Goal: Task Accomplishment & Management: Manage account settings

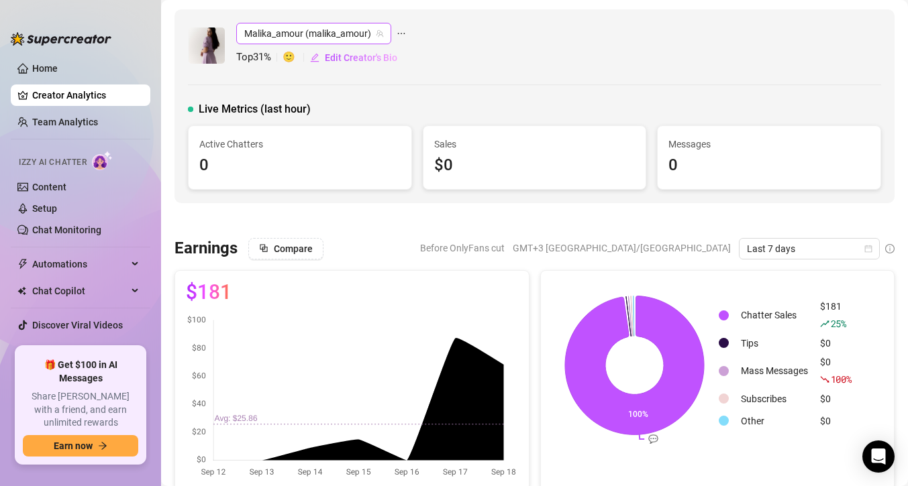
click at [292, 30] on span "Malika_amour (malika_amour)" at bounding box center [313, 33] width 139 height 20
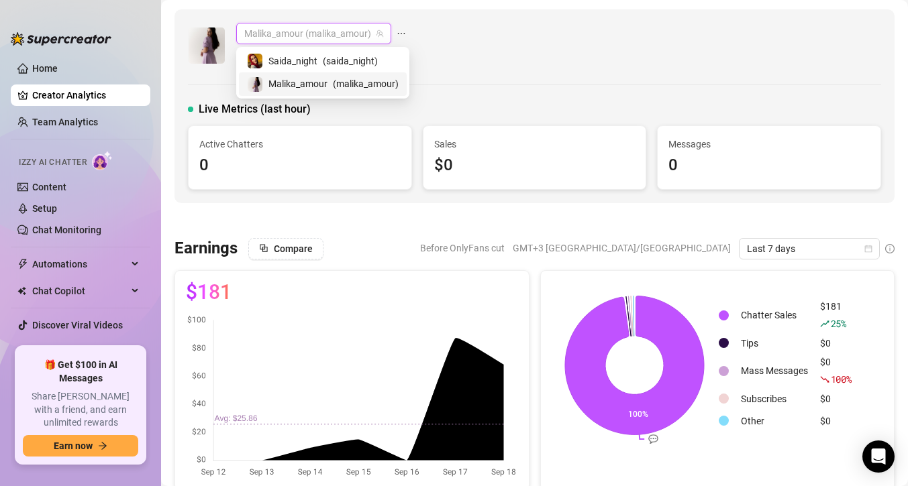
click at [311, 85] on span "Malika_amour" at bounding box center [297, 83] width 59 height 15
click at [320, 32] on span "Malika_amour (malika_amour)" at bounding box center [313, 33] width 139 height 20
click at [314, 58] on span "Saida_night" at bounding box center [292, 61] width 49 height 15
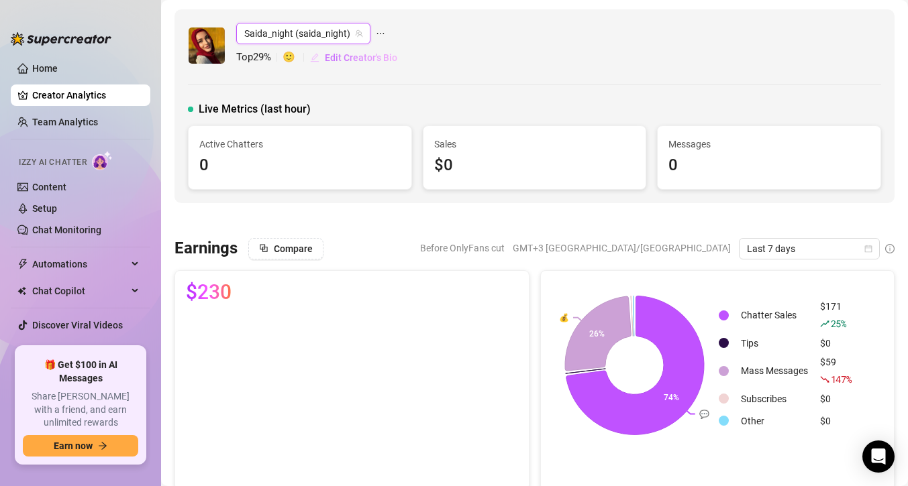
click at [372, 60] on span "Edit Creator's Bio" at bounding box center [361, 57] width 72 height 11
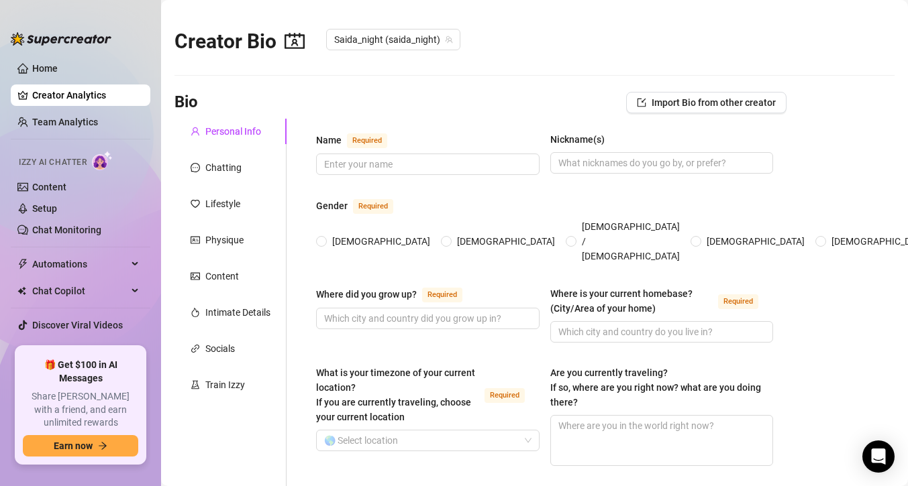
click at [68, 101] on link "Creator Analytics" at bounding box center [85, 95] width 107 height 21
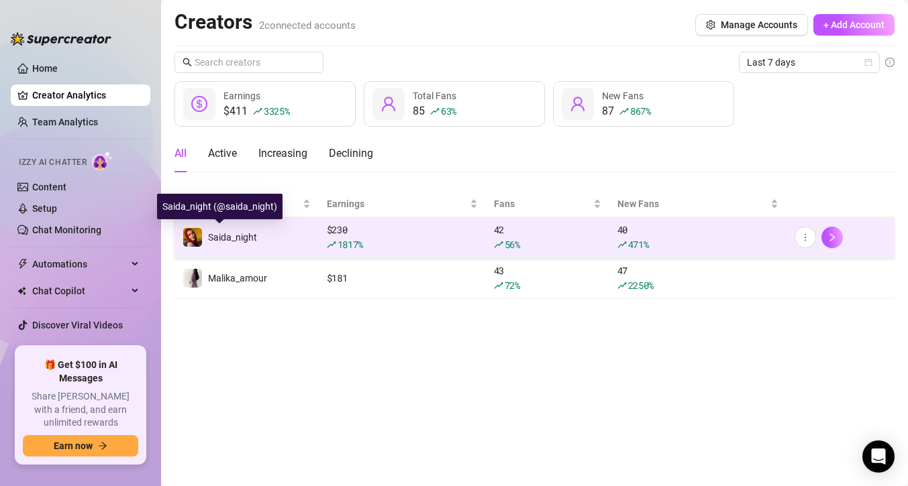
click at [248, 236] on span "Saida_night" at bounding box center [232, 237] width 49 height 11
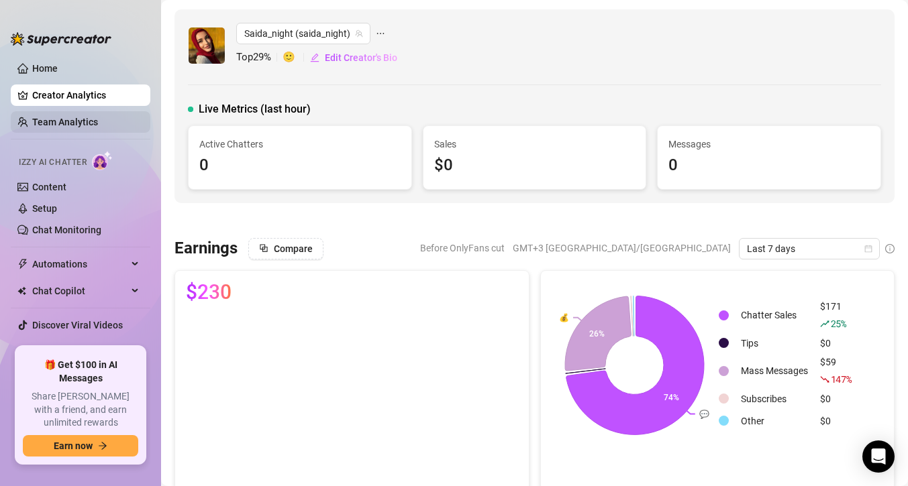
click at [64, 122] on link "Team Analytics" at bounding box center [65, 122] width 66 height 11
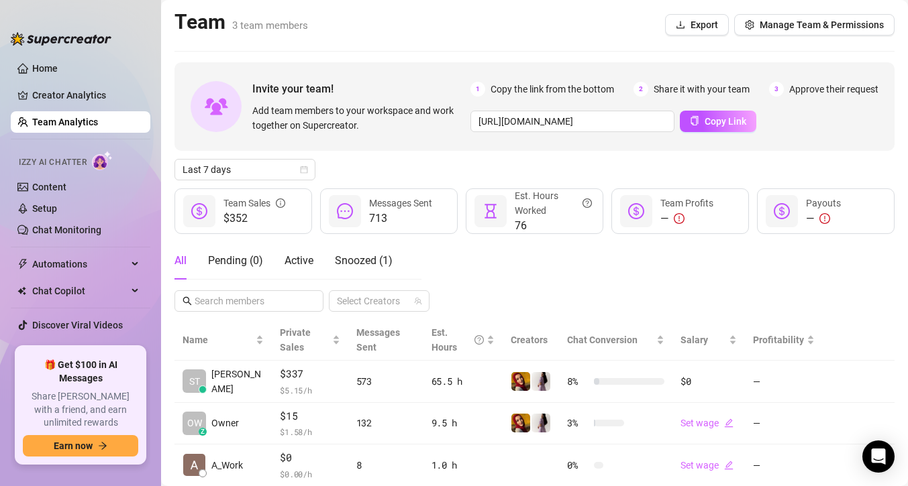
scroll to position [25, 0]
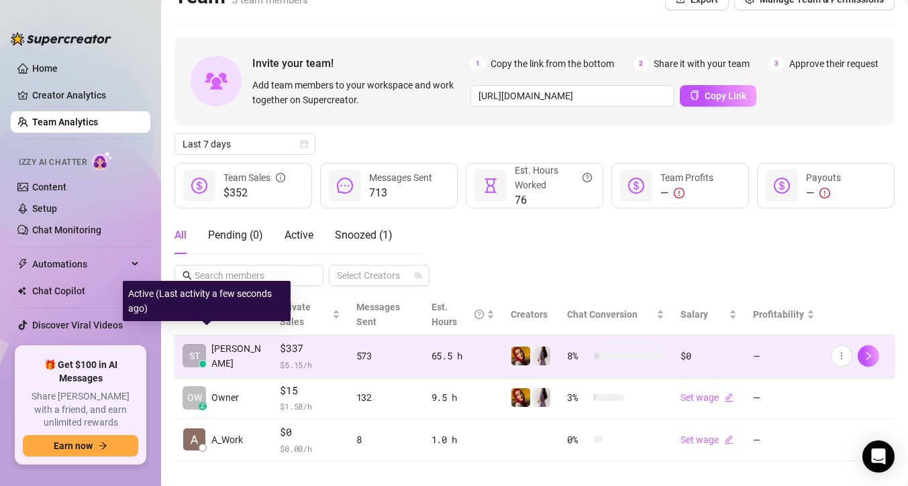
click at [225, 341] on span "[PERSON_NAME]" at bounding box center [237, 356] width 52 height 30
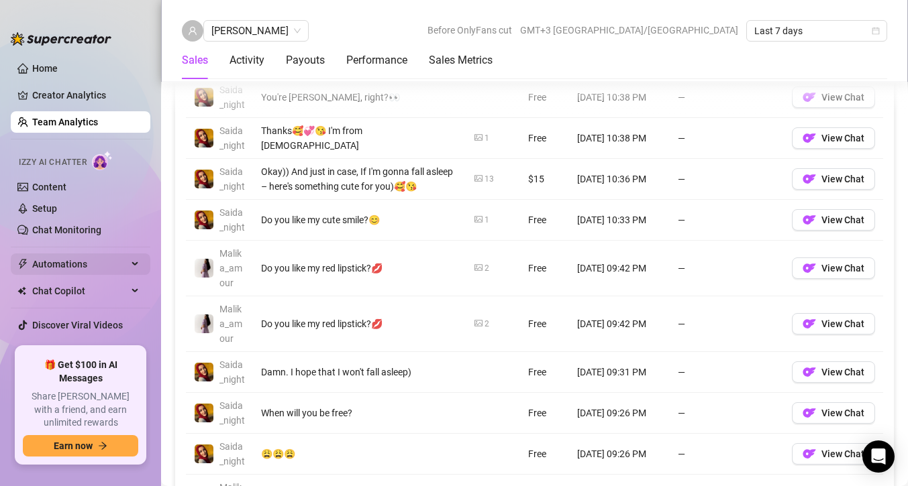
scroll to position [14, 0]
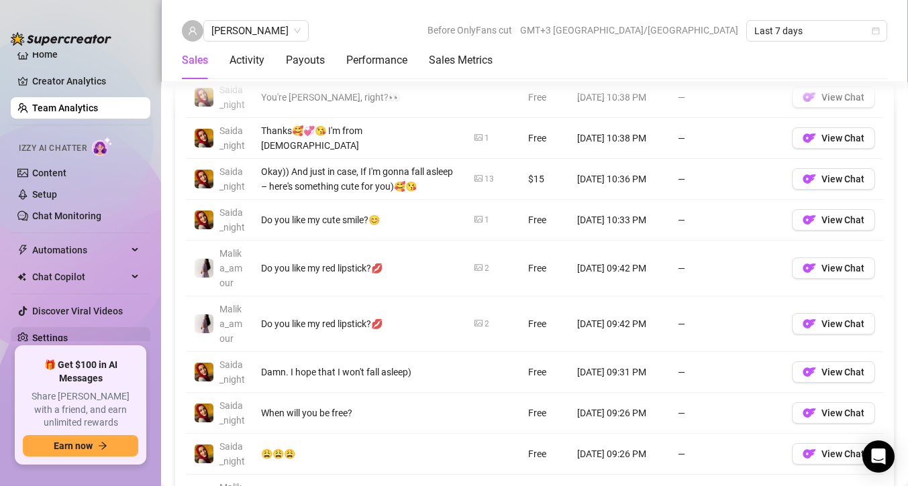
click at [60, 336] on link "Settings" at bounding box center [50, 338] width 36 height 11
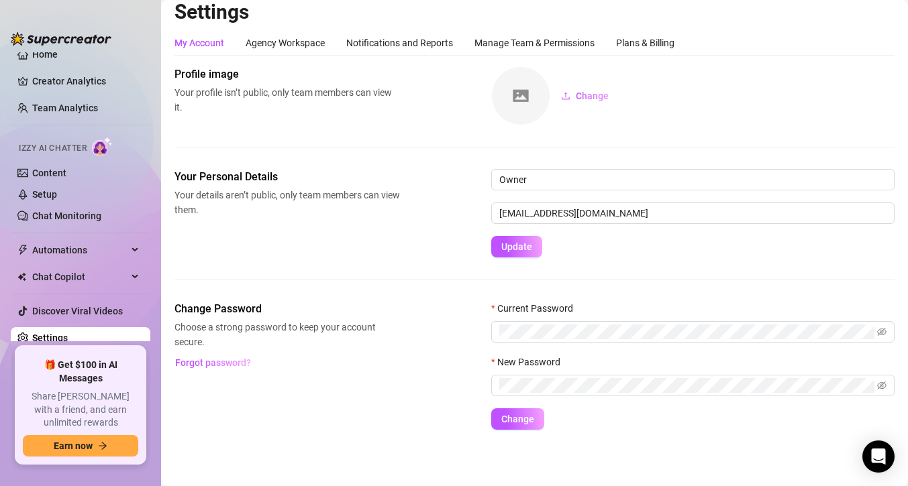
scroll to position [11, 0]
click at [508, 45] on div "Manage Team & Permissions" at bounding box center [534, 43] width 120 height 15
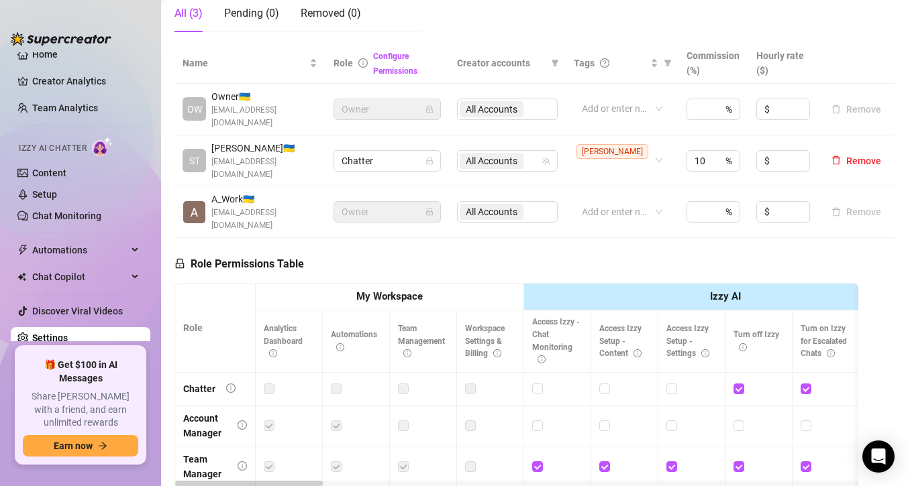
click at [339, 382] on label at bounding box center [336, 389] width 11 height 15
click at [419, 382] on div at bounding box center [423, 389] width 50 height 15
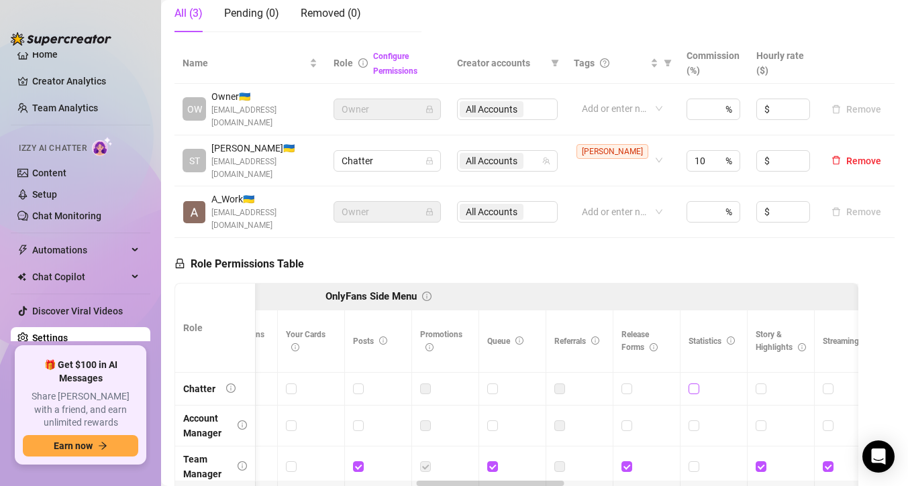
click at [693, 384] on input "checkbox" at bounding box center [692, 388] width 9 height 9
checkbox input "true"
click at [628, 144] on span "[PERSON_NAME]" at bounding box center [612, 151] width 72 height 15
click at [639, 183] on span "[PERSON_NAME]" at bounding box center [627, 181] width 72 height 15
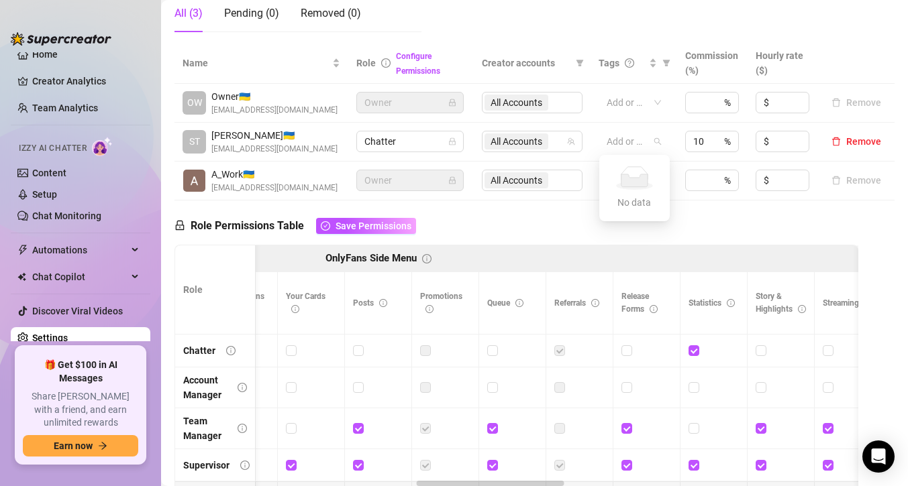
scroll to position [14, 0]
click at [628, 142] on div at bounding box center [626, 141] width 51 height 19
click at [647, 141] on div at bounding box center [626, 141] width 51 height 19
click at [661, 140] on div "Add or enter new" at bounding box center [633, 141] width 70 height 21
click at [620, 148] on div at bounding box center [626, 141] width 51 height 19
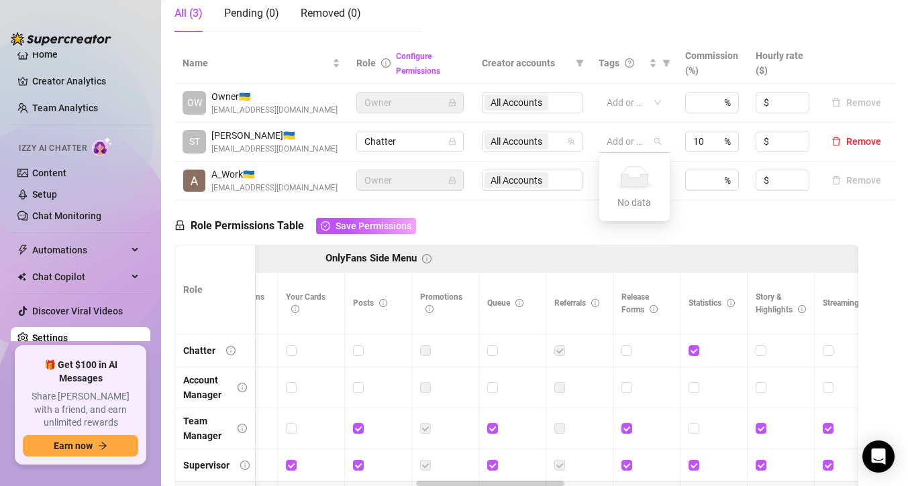
click at [620, 148] on div at bounding box center [626, 141] width 51 height 19
type input "ста"
click at [698, 217] on div "Role Permissions Table Save Permissions Role My Workspace Izzy AI OnlyFans Side…" at bounding box center [516, 394] width 684 height 386
click at [659, 137] on div "ста" at bounding box center [633, 141] width 70 height 21
click at [637, 144] on div "ста" at bounding box center [626, 141] width 51 height 19
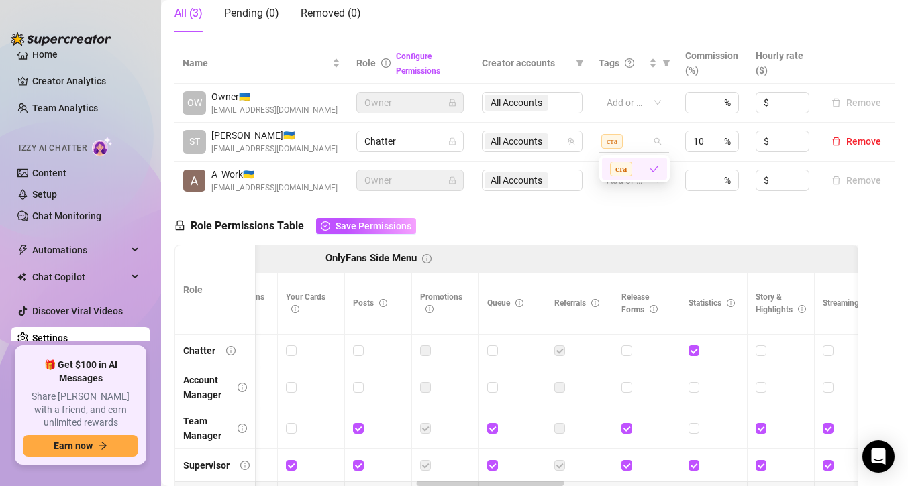
click at [608, 142] on span "ста" at bounding box center [611, 141] width 21 height 15
type input "в"
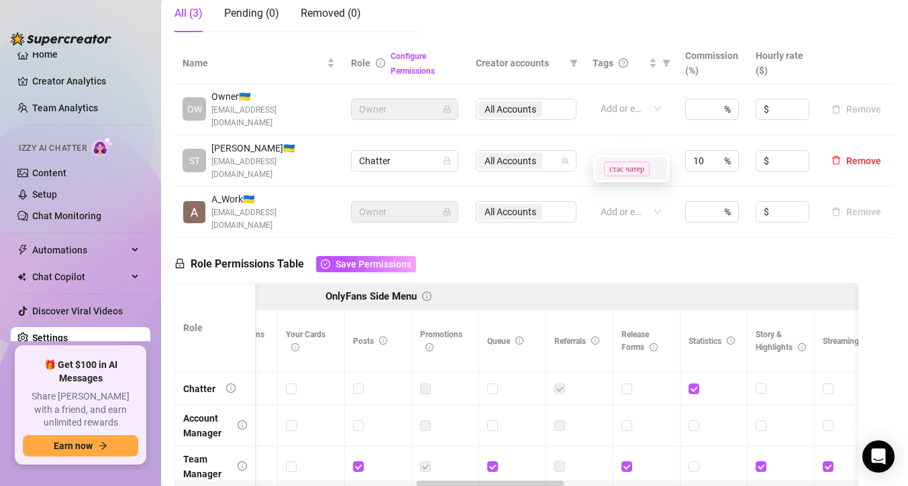
type input "стас чатер"
click at [637, 238] on div "Role Permissions Table Save Permissions Role My Workspace Izzy AI OnlyFans Side…" at bounding box center [516, 431] width 684 height 386
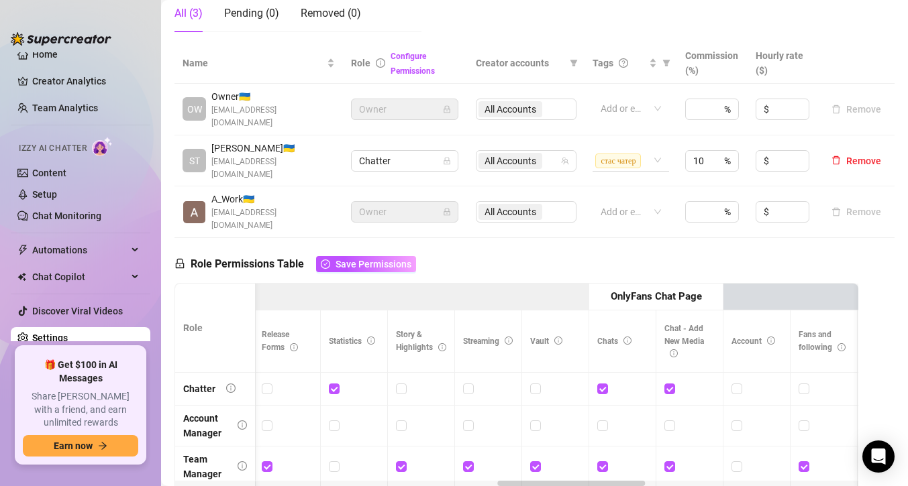
scroll to position [0, 1500]
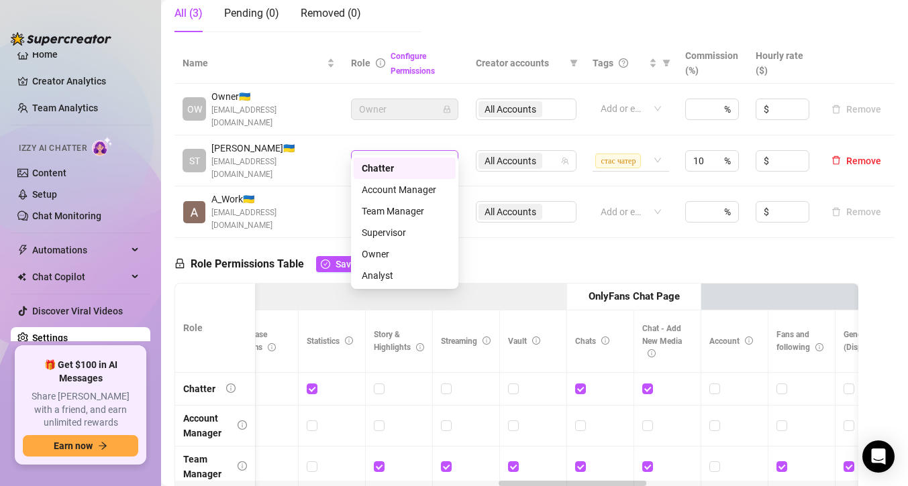
click at [382, 151] on span "Chatter" at bounding box center [404, 161] width 91 height 20
click at [553, 238] on div "Role Permissions Table Save Permissions Role My Workspace Izzy AI OnlyFans Side…" at bounding box center [516, 431] width 684 height 386
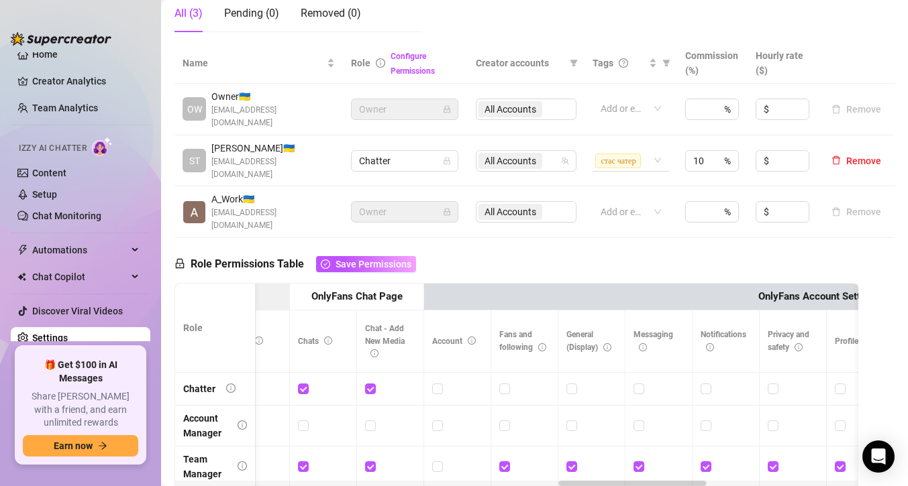
scroll to position [0, 1791]
